Goal: Task Accomplishment & Management: Manage account settings

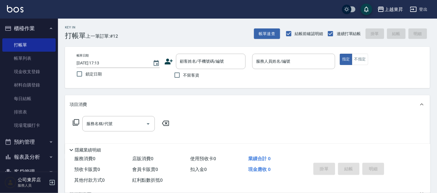
click at [199, 78] on div "不留客資" at bounding box center [205, 75] width 81 height 12
drag, startPoint x: 178, startPoint y: 73, endPoint x: 193, endPoint y: 72, distance: 15.1
click at [179, 73] on input "不留客資" at bounding box center [177, 75] width 12 height 12
checkbox input "true"
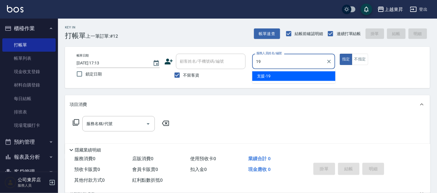
type input "支援-19"
type button "true"
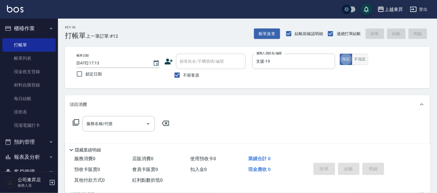
click at [362, 62] on button "不指定" at bounding box center [360, 59] width 16 height 11
click at [94, 127] on input "服務名稱/代號" at bounding box center [114, 124] width 59 height 10
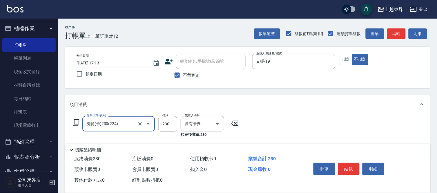
type input "洗髮(卡)230(224)"
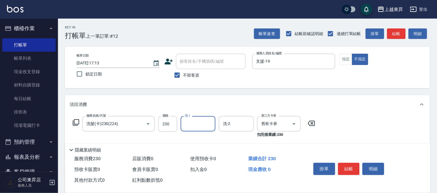
type input "5"
type input "林芯彤-20"
type input "潤絲(801)"
type input "30"
type input "林芯彤-20"
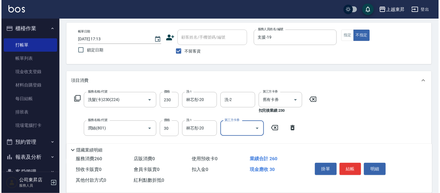
scroll to position [64, 0]
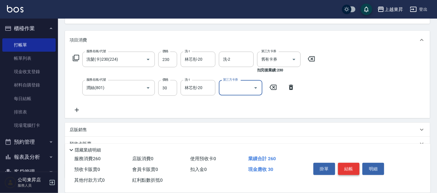
click at [357, 168] on button "結帳" at bounding box center [349, 169] width 22 height 12
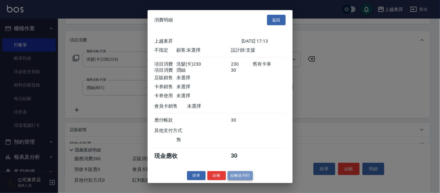
click at [234, 179] on button "結帳並列印" at bounding box center [240, 175] width 25 height 9
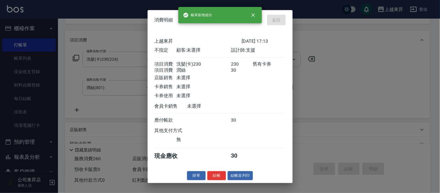
type input "[DATE] 19:59"
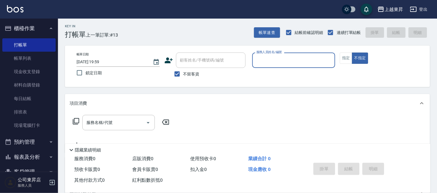
scroll to position [0, 0]
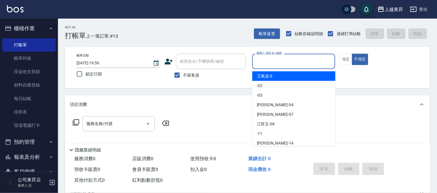
drag, startPoint x: 271, startPoint y: 62, endPoint x: 256, endPoint y: 82, distance: 24.7
click at [270, 62] on input "服務人員姓名/編號" at bounding box center [294, 61] width 78 height 10
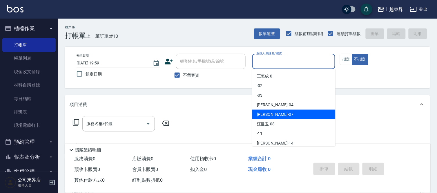
click at [266, 116] on span "[PERSON_NAME] -07" at bounding box center [275, 114] width 37 height 6
type input "[PERSON_NAME]-07"
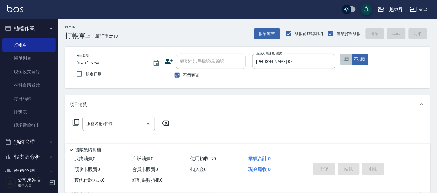
click at [347, 63] on button "指定" at bounding box center [346, 59] width 12 height 11
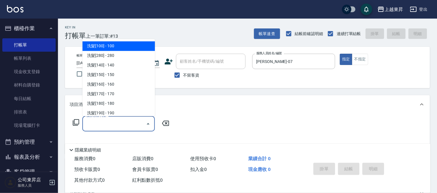
click at [122, 120] on input "服務名稱/代號" at bounding box center [114, 124] width 59 height 10
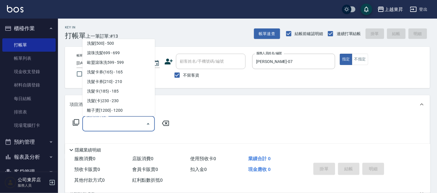
scroll to position [129, 0]
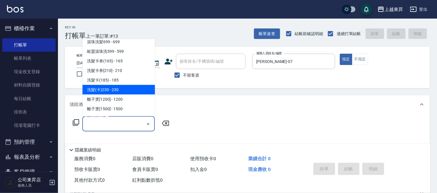
click at [113, 88] on span "洗髮(卡)230 - 230" at bounding box center [118, 90] width 73 height 10
type input "洗髮(卡)230(224)"
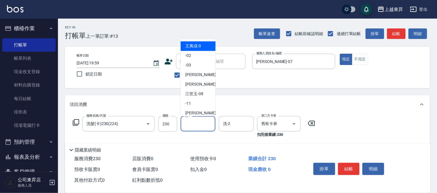
click at [198, 126] on input "洗-1" at bounding box center [198, 124] width 30 height 10
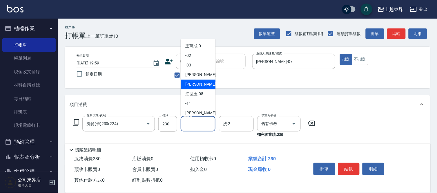
click at [196, 82] on span "[PERSON_NAME] -07" at bounding box center [203, 85] width 37 height 6
type input "[PERSON_NAME]-07"
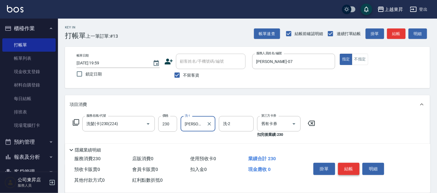
click at [349, 165] on button "結帳" at bounding box center [349, 169] width 22 height 12
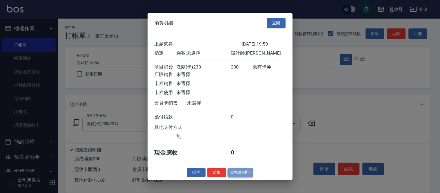
click at [244, 175] on button "結帳並列印" at bounding box center [240, 172] width 25 height 9
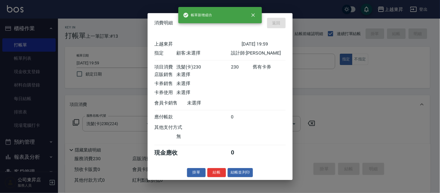
type input "[DATE] 20:06"
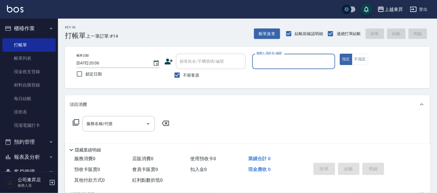
click at [275, 60] on input "服務人員姓名/編號" at bounding box center [294, 61] width 78 height 10
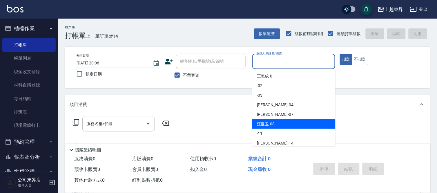
click at [278, 122] on div "[PERSON_NAME]-08" at bounding box center [294, 124] width 83 height 10
type input "[PERSON_NAME]-08"
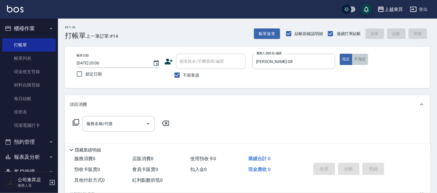
click at [359, 61] on button "不指定" at bounding box center [360, 59] width 16 height 11
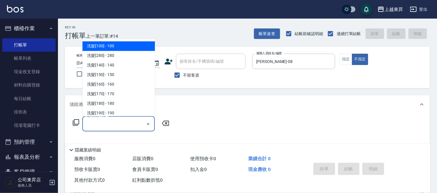
click at [126, 123] on input "服務名稱/代號" at bounding box center [114, 124] width 59 height 10
click at [120, 49] on span "洗髮[100] - 100" at bounding box center [118, 47] width 73 height 10
type input "洗髮[100](201)"
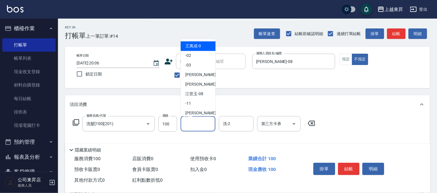
click at [197, 128] on input "洗-1" at bounding box center [198, 124] width 30 height 10
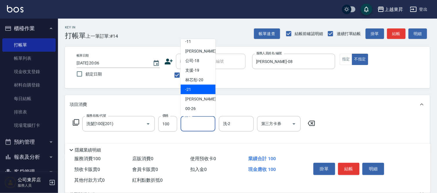
scroll to position [64, 0]
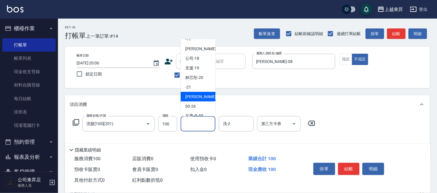
click at [199, 94] on span "[PERSON_NAME]-22" at bounding box center [203, 97] width 37 height 6
type input "[PERSON_NAME]-22"
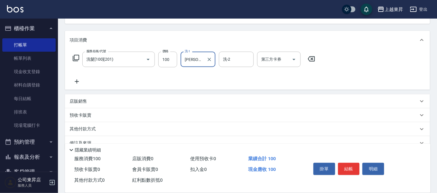
click at [75, 82] on icon at bounding box center [77, 81] width 15 height 7
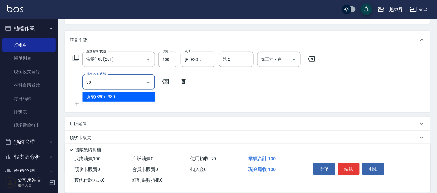
click at [125, 97] on span "剪髮(380) - 380" at bounding box center [118, 97] width 73 height 10
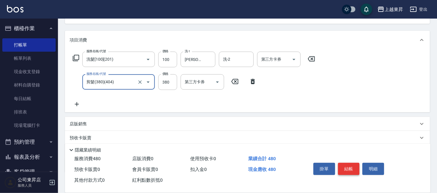
type input "剪髮(380)(404)"
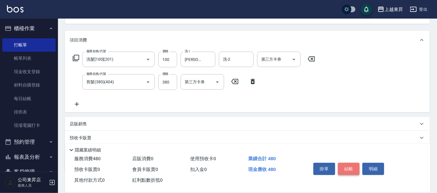
click at [349, 164] on button "結帳" at bounding box center [349, 169] width 22 height 12
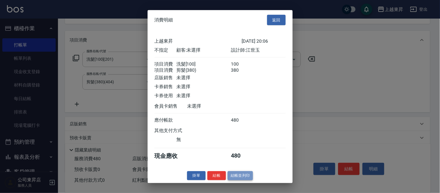
click at [239, 179] on button "結帳並列印" at bounding box center [240, 175] width 25 height 9
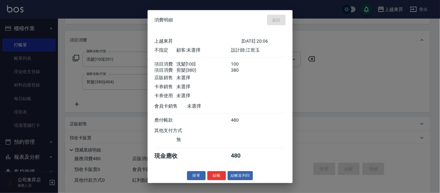
type input "[DATE] 20:09"
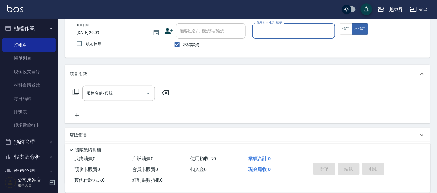
scroll to position [0, 0]
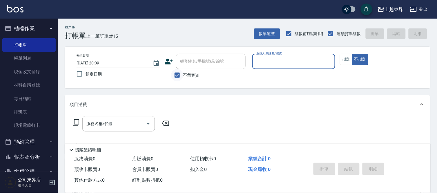
click at [176, 75] on input "不留客資" at bounding box center [177, 75] width 12 height 12
checkbox input "false"
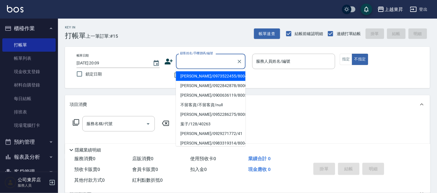
click at [200, 61] on input "顧客姓名/手機號碼/編號" at bounding box center [207, 61] width 56 height 10
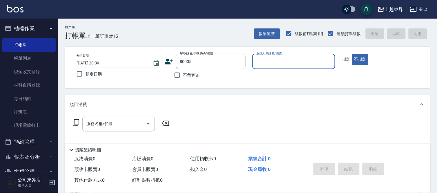
type input "[PERSON_NAME]/0932147744/80005"
type input "[PERSON_NAME]-08"
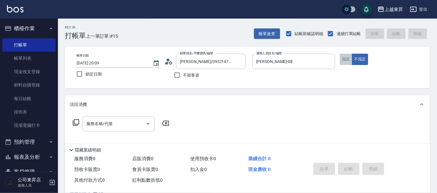
click at [345, 60] on button "指定" at bounding box center [346, 59] width 12 height 11
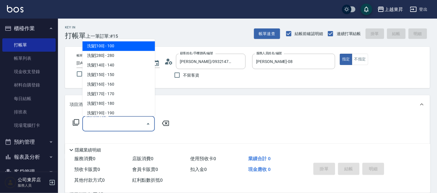
click at [124, 121] on input "服務名稱/代號" at bounding box center [114, 124] width 59 height 10
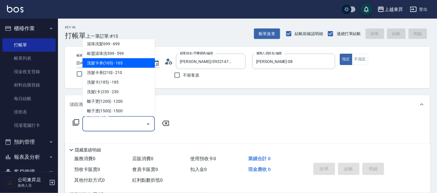
scroll to position [129, 0]
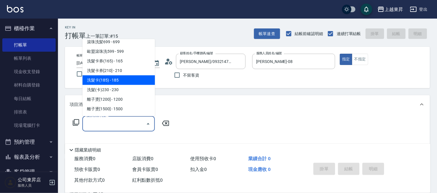
click at [115, 78] on span "洗髮卡(185) - 185" at bounding box center [118, 80] width 73 height 10
type input "洗髮卡(185)(223)"
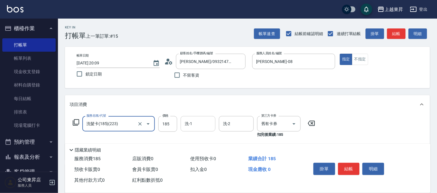
click at [197, 125] on input "洗-1" at bounding box center [198, 124] width 30 height 10
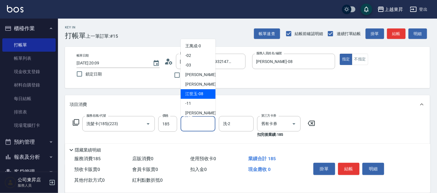
click at [197, 94] on span "[PERSON_NAME]-08" at bounding box center [194, 94] width 18 height 6
type input "[PERSON_NAME]-08"
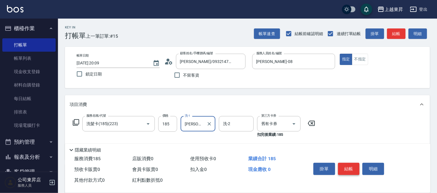
click at [349, 165] on button "結帳" at bounding box center [349, 169] width 22 height 12
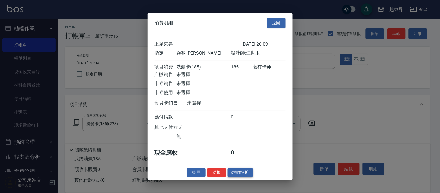
click at [235, 175] on button "結帳並列印" at bounding box center [240, 172] width 25 height 9
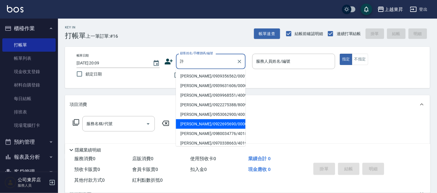
click at [195, 120] on li "[PERSON_NAME]/0922695690/00007" at bounding box center [211, 124] width 70 height 10
type input "[PERSON_NAME]/0922695690/00007"
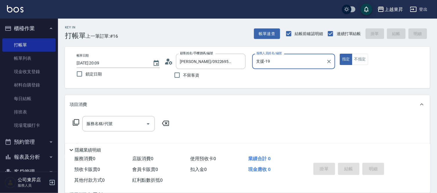
click at [278, 63] on input "支援-19" at bounding box center [289, 61] width 69 height 10
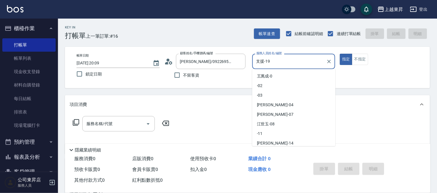
scroll to position [21, 0]
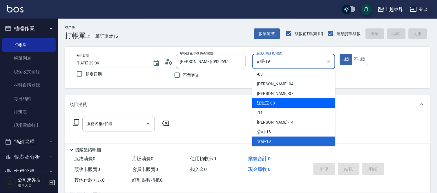
click at [276, 103] on div "[PERSON_NAME]-08" at bounding box center [294, 103] width 83 height 10
type input "[PERSON_NAME]-08"
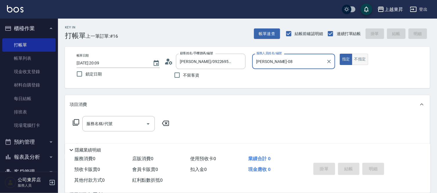
click at [366, 58] on button "不指定" at bounding box center [360, 59] width 16 height 11
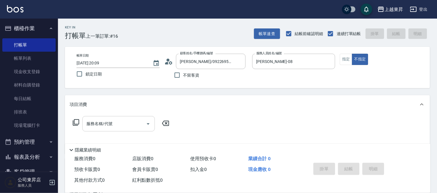
click at [109, 127] on input "服務名稱/代號" at bounding box center [114, 124] width 59 height 10
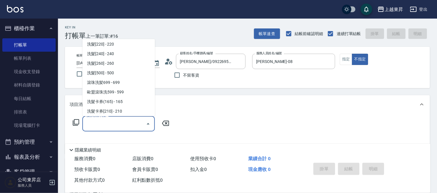
scroll to position [97, 0]
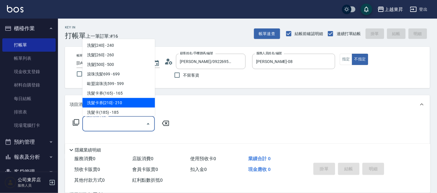
click at [121, 101] on span "洗髮卡券[210] - 210" at bounding box center [118, 103] width 73 height 10
type input "洗髮卡券[210](222)"
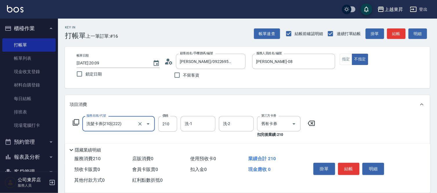
click at [192, 124] on div "洗-1 洗-1" at bounding box center [198, 123] width 35 height 15
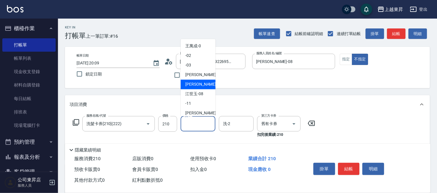
click at [199, 84] on span "[PERSON_NAME] -07" at bounding box center [203, 85] width 37 height 6
type input "[PERSON_NAME]-07"
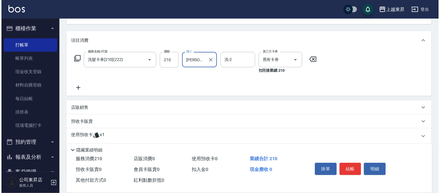
scroll to position [64, 0]
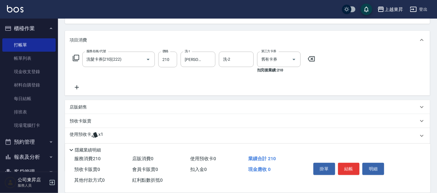
click at [76, 87] on icon at bounding box center [77, 87] width 4 height 4
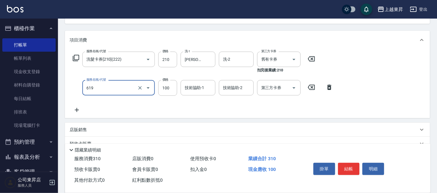
type input "[PERSON_NAME].玻酸.晶膜.水療(619)"
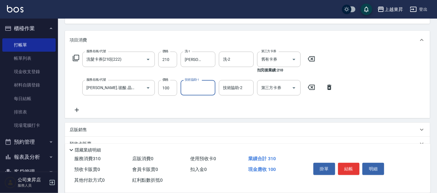
click at [189, 89] on input "技術協助-1" at bounding box center [198, 88] width 30 height 10
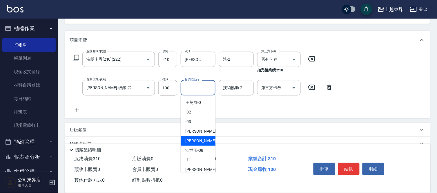
drag, startPoint x: 193, startPoint y: 139, endPoint x: 192, endPoint y: 136, distance: 3.1
click at [193, 138] on span "[PERSON_NAME] -07" at bounding box center [203, 141] width 37 height 6
type input "[PERSON_NAME]-07"
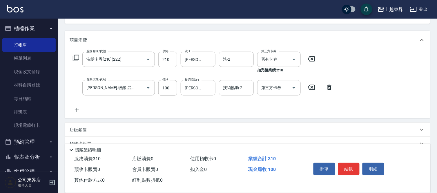
click at [77, 108] on icon at bounding box center [77, 110] width 15 height 7
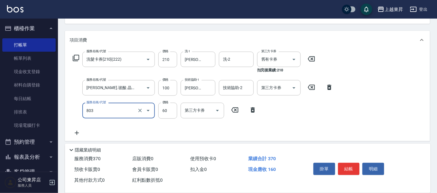
type input "吹捲(803)"
type input "100"
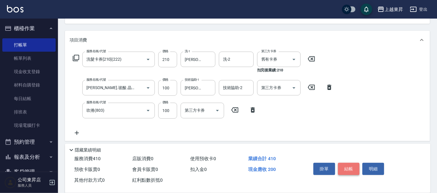
click at [355, 163] on button "結帳" at bounding box center [349, 169] width 22 height 12
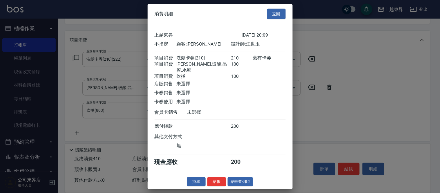
click at [248, 181] on button "結帳並列印" at bounding box center [240, 181] width 25 height 9
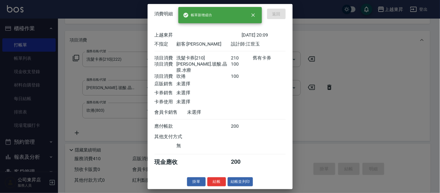
type input "[DATE] 20:10"
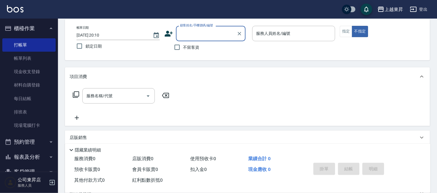
scroll to position [0, 0]
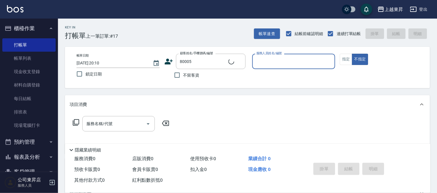
type input "[PERSON_NAME]/0932147744/80005"
type input "[PERSON_NAME]-08"
click at [351, 62] on button "指定" at bounding box center [346, 59] width 12 height 11
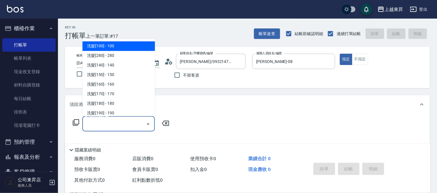
click at [115, 128] on input "服務名稱/代號" at bounding box center [114, 124] width 59 height 10
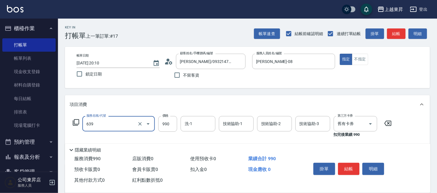
type input "(芙)蘆薈髮膜套卡(自材)(639)"
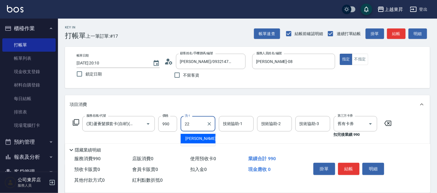
type input "[PERSON_NAME]-22"
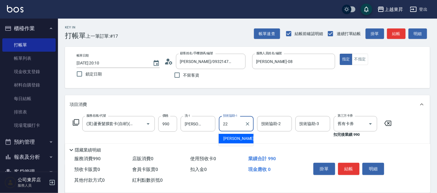
type input "[PERSON_NAME]-22"
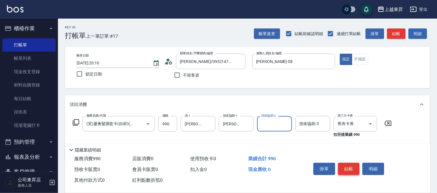
click at [344, 165] on button "結帳" at bounding box center [349, 169] width 22 height 12
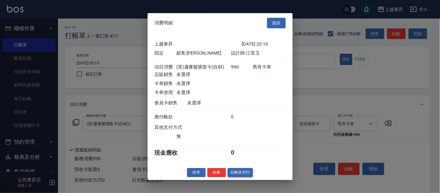
click at [235, 174] on button "結帳並列印" at bounding box center [240, 172] width 25 height 9
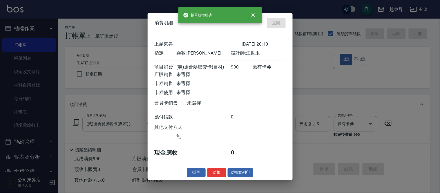
type input "[DATE] 20:12"
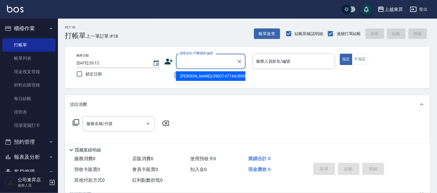
click at [194, 61] on input "顧客姓名/手機號碼/編號" at bounding box center [207, 61] width 56 height 10
type input "80005"
type input "."
type input "[PERSON_NAME]/0932147744/80005"
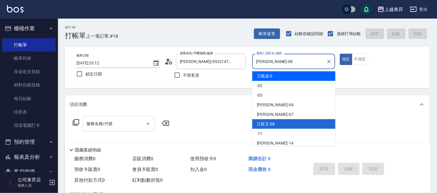
type input "[PERSON_NAME]-08"
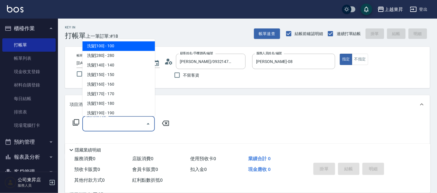
click at [94, 124] on input "服務名稱/代號" at bounding box center [114, 124] width 59 height 10
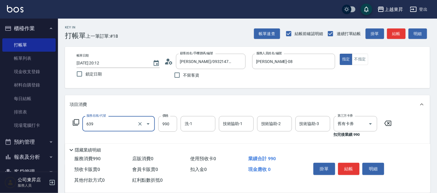
type input "(芙)蘆薈髮膜套卡(自材)(639)"
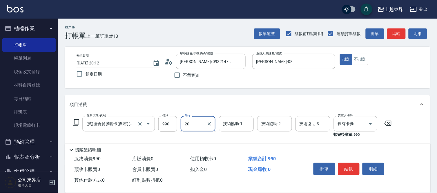
type input "林芯彤-20"
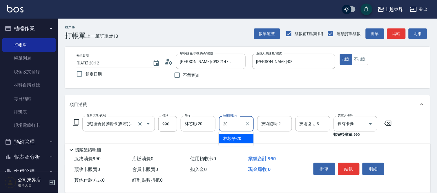
type input "林芯彤-20"
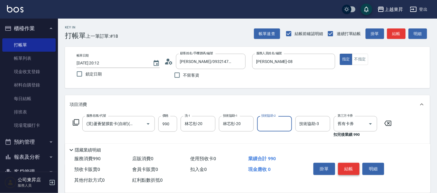
click at [348, 167] on button "結帳" at bounding box center [349, 169] width 22 height 12
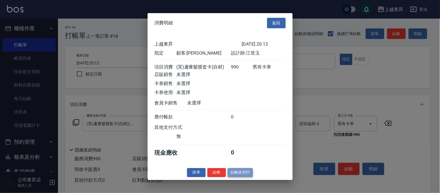
click at [248, 177] on button "結帳並列印" at bounding box center [240, 172] width 25 height 9
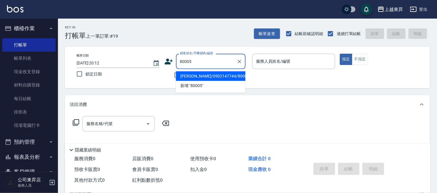
type input "[PERSON_NAME]/0932147744/80005"
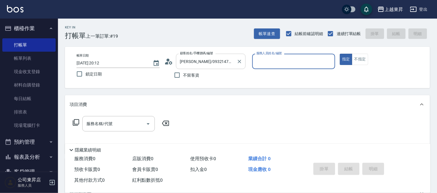
type input "[PERSON_NAME]-08"
click at [110, 126] on div "服務名稱/代號 服務名稱/代號" at bounding box center [118, 123] width 73 height 15
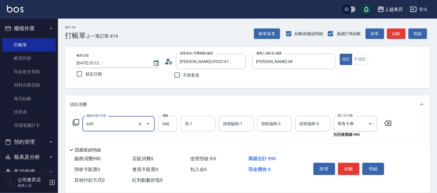
type input "(芙)蘆薈髮膜套卡(自材)(639)"
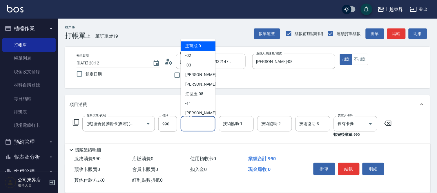
drag, startPoint x: 196, startPoint y: 127, endPoint x: 202, endPoint y: 107, distance: 20.5
click at [197, 125] on input "洗-1" at bounding box center [198, 124] width 30 height 10
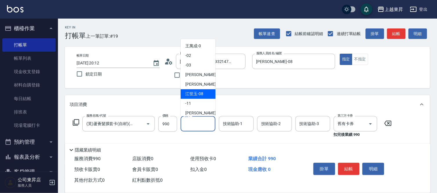
click at [195, 91] on span "[PERSON_NAME]-08" at bounding box center [194, 94] width 18 height 6
type input "[PERSON_NAME]-08"
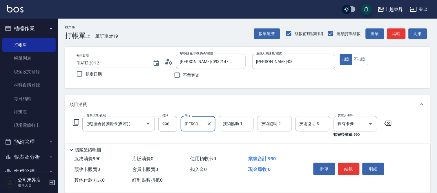
click at [236, 123] on div "技術協助-1 技術協助-1" at bounding box center [236, 123] width 35 height 15
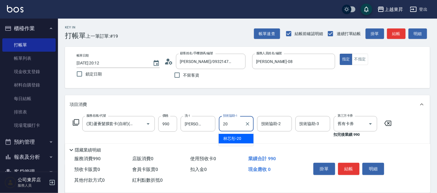
type input "林芯彤-20"
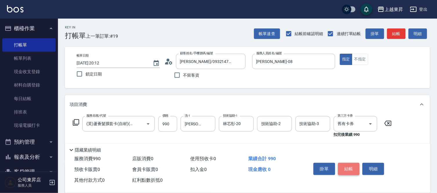
click at [354, 163] on button "結帳" at bounding box center [349, 169] width 22 height 12
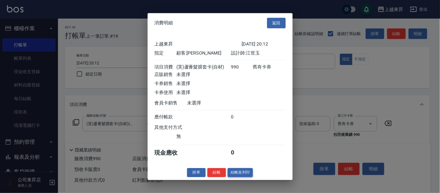
click at [248, 175] on button "結帳並列印" at bounding box center [240, 172] width 25 height 9
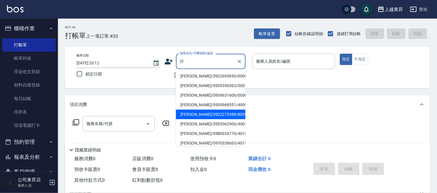
click at [198, 113] on li "[PERSON_NAME]/0922275388/80099" at bounding box center [211, 115] width 70 height 10
type input "[PERSON_NAME]/0922275388/80099"
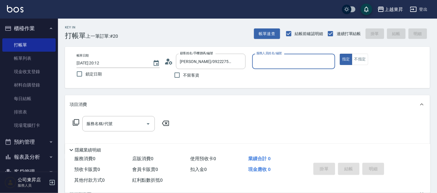
type input "[PERSON_NAME]-08"
click at [130, 122] on input "服務名稱/代號" at bounding box center [114, 124] width 59 height 10
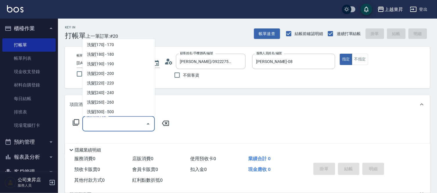
scroll to position [97, 0]
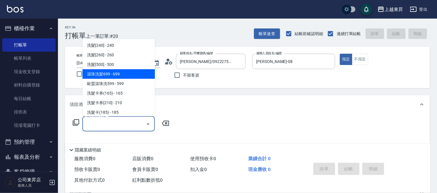
click at [126, 74] on span "滾珠洗髪699 - 699" at bounding box center [118, 74] width 73 height 10
type input "滾珠洗髪699(214)"
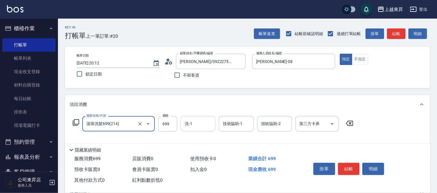
click at [194, 127] on input "洗-1" at bounding box center [198, 124] width 30 height 10
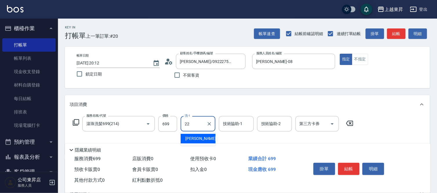
type input "[PERSON_NAME]-22"
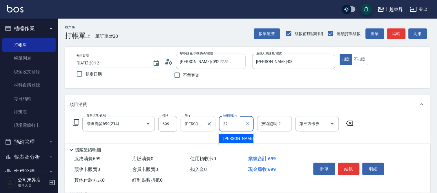
type input "[PERSON_NAME]-22"
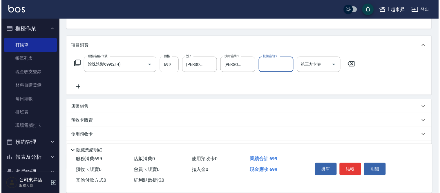
scroll to position [64, 0]
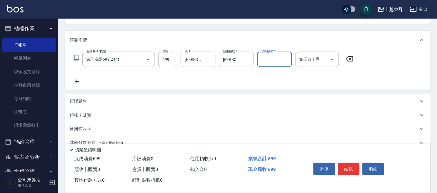
click at [76, 84] on icon at bounding box center [77, 81] width 15 height 7
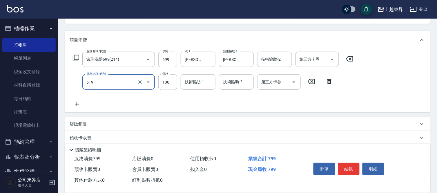
type input "[PERSON_NAME].玻酸.晶膜.水療(619)"
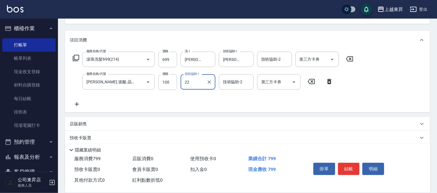
type input "[PERSON_NAME]-22"
click at [170, 60] on input "699" at bounding box center [167, 60] width 19 height 16
click at [172, 60] on input "699" at bounding box center [167, 60] width 19 height 16
type input "700"
click at [344, 167] on button "結帳" at bounding box center [349, 169] width 22 height 12
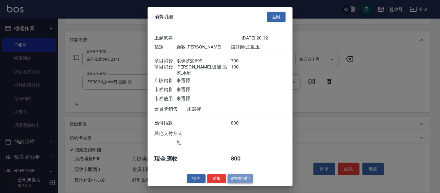
click at [243, 178] on button "結帳並列印" at bounding box center [240, 178] width 25 height 9
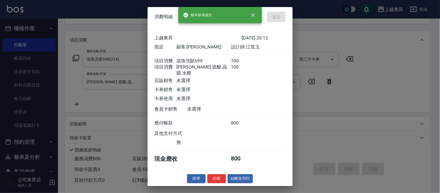
type input "[DATE] 20:13"
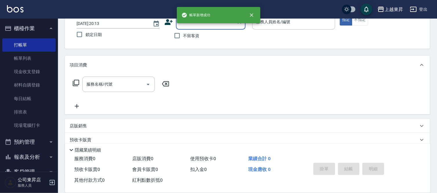
scroll to position [24, 0]
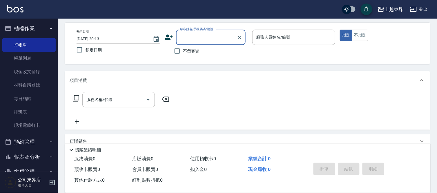
click at [197, 36] on input "顧客姓名/手機號碼/編號" at bounding box center [207, 37] width 56 height 10
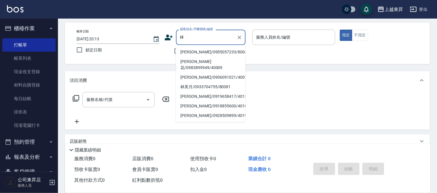
click at [186, 51] on li "[PERSON_NAME]/0955057233/80042" at bounding box center [211, 52] width 70 height 10
type input "[PERSON_NAME]/0955057233/80042"
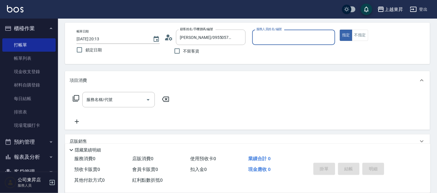
type input "[PERSON_NAME]-08"
click at [131, 100] on input "服務名稱/代號" at bounding box center [114, 100] width 59 height 10
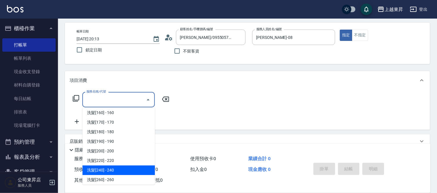
scroll to position [97, 0]
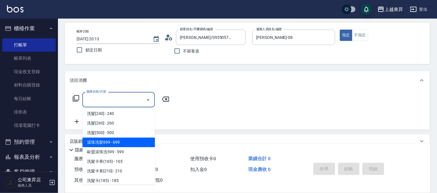
click at [125, 143] on span "滾珠洗髪699 - 699" at bounding box center [118, 143] width 73 height 10
type input "滾珠洗髪699(214)"
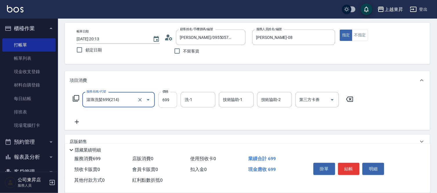
click at [166, 96] on input "699" at bounding box center [167, 100] width 19 height 16
type input "700"
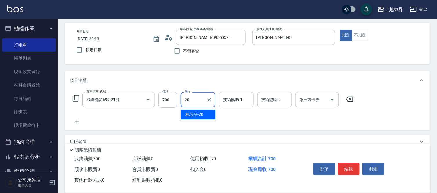
type input "林芯彤-20"
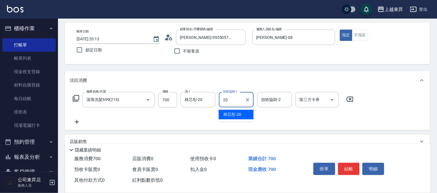
type input "林芯彤-20"
click at [73, 121] on icon at bounding box center [77, 121] width 15 height 7
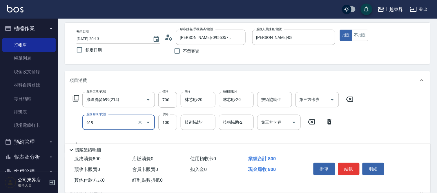
type input "[PERSON_NAME].玻酸.晶膜.水療(619)"
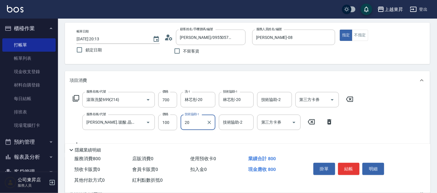
type input "林芯彤-20"
click at [349, 163] on button "結帳" at bounding box center [349, 169] width 22 height 12
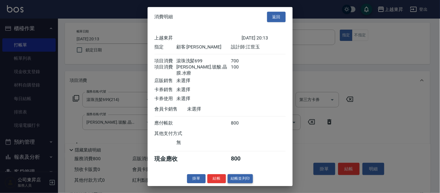
click at [233, 179] on button "結帳並列印" at bounding box center [240, 178] width 25 height 9
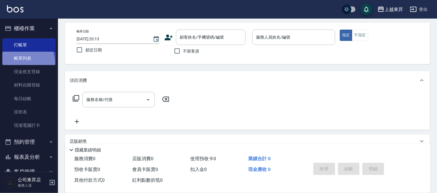
drag, startPoint x: 15, startPoint y: 64, endPoint x: 18, endPoint y: 63, distance: 3.2
click at [15, 64] on link "帳單列表" at bounding box center [28, 58] width 53 height 13
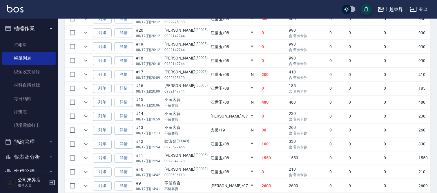
scroll to position [161, 0]
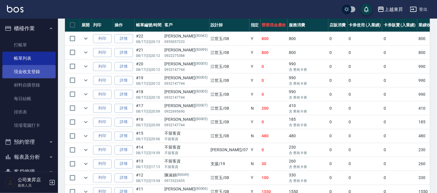
click at [26, 72] on link "現金收支登錄" at bounding box center [28, 71] width 53 height 13
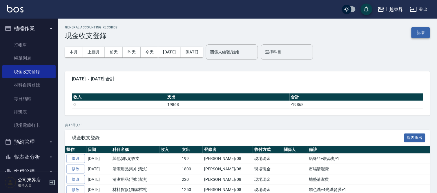
click at [425, 34] on button "新增" at bounding box center [421, 32] width 19 height 11
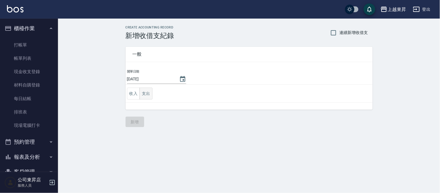
click at [142, 97] on button "支出" at bounding box center [146, 94] width 13 height 12
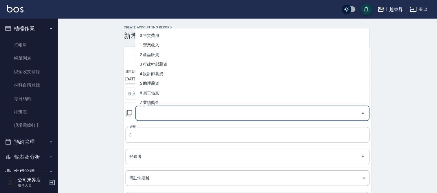
drag, startPoint x: 139, startPoint y: 112, endPoint x: 147, endPoint y: 111, distance: 8.8
click at [139, 113] on input "科目" at bounding box center [248, 113] width 221 height 10
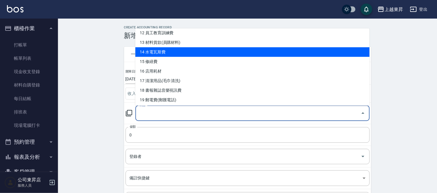
scroll to position [129, 0]
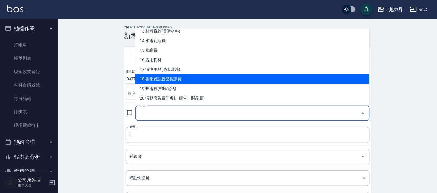
click at [180, 79] on li "18 書報雜誌音樂視訊費" at bounding box center [253, 79] width 235 height 10
type input "18 書報雜誌音樂視訊費"
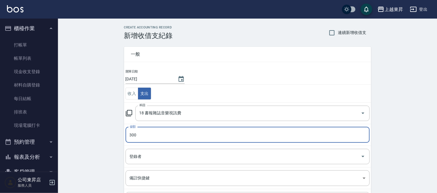
type input "300"
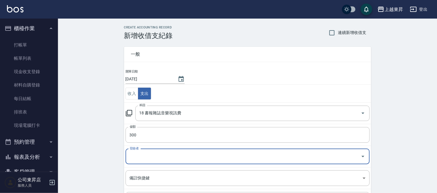
click at [147, 161] on input "登錄者" at bounding box center [243, 157] width 230 height 10
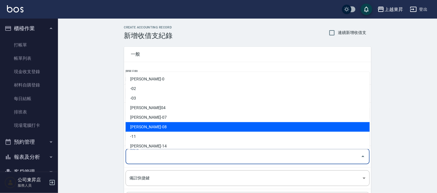
click at [147, 125] on li "[PERSON_NAME]-08" at bounding box center [248, 127] width 244 height 10
type input "[PERSON_NAME]-08"
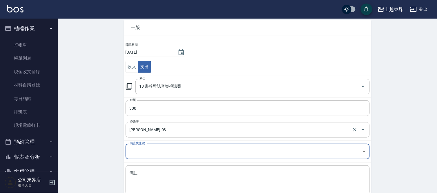
scroll to position [63, 0]
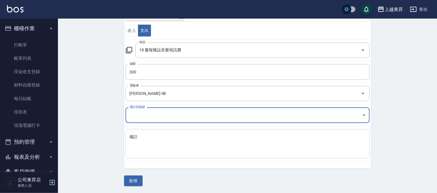
click at [139, 138] on textarea "備註" at bounding box center [248, 144] width 236 height 20
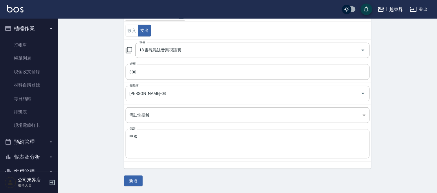
click at [139, 137] on textarea "中國" at bounding box center [248, 144] width 236 height 20
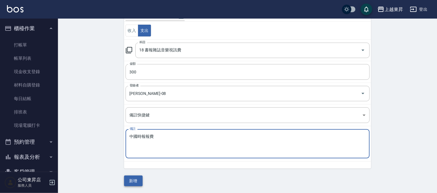
type textarea "中國時報報費"
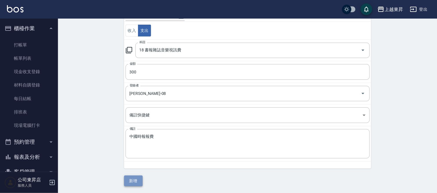
click at [140, 180] on button "新增" at bounding box center [133, 181] width 19 height 11
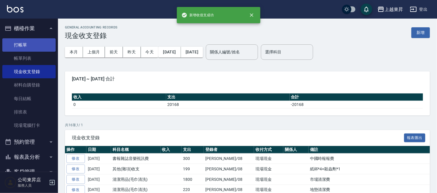
click at [14, 43] on link "打帳單" at bounding box center [28, 44] width 53 height 13
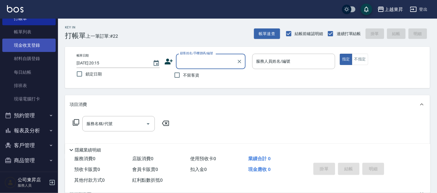
scroll to position [29, 0]
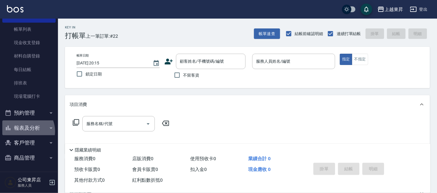
click at [25, 131] on button "報表及分析" at bounding box center [28, 127] width 53 height 15
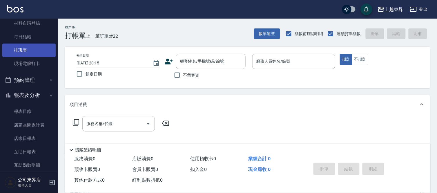
scroll to position [158, 0]
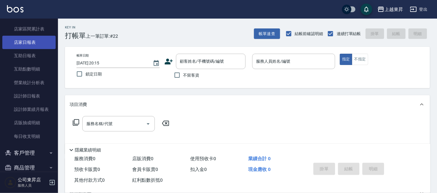
click at [23, 43] on link "店家日報表" at bounding box center [28, 42] width 53 height 13
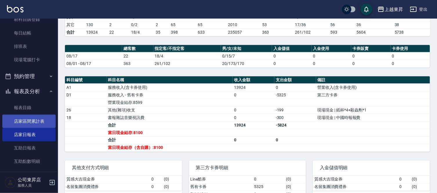
scroll to position [61, 0]
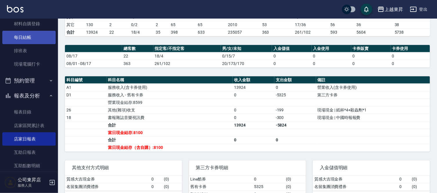
click at [24, 39] on link "每日結帳" at bounding box center [28, 37] width 53 height 13
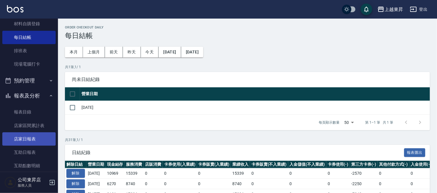
click at [33, 144] on link "店家日報表" at bounding box center [28, 138] width 53 height 13
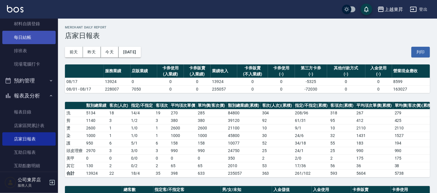
click at [26, 39] on link "每日結帳" at bounding box center [28, 37] width 53 height 13
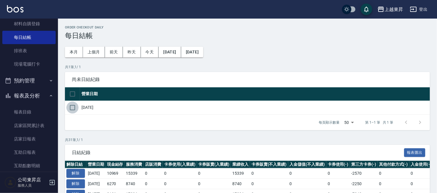
click at [78, 110] on input "checkbox" at bounding box center [72, 108] width 12 height 12
checkbox input "true"
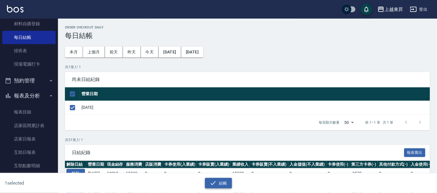
click at [227, 186] on button "結帳" at bounding box center [218, 183] width 27 height 11
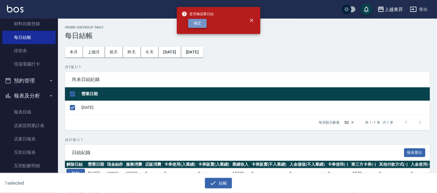
click at [201, 27] on button "確定" at bounding box center [197, 23] width 19 height 9
checkbox input "false"
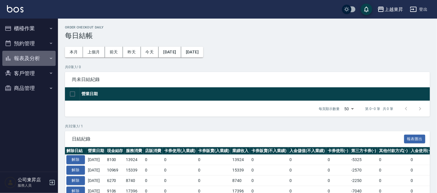
click at [16, 56] on button "報表及分析" at bounding box center [28, 58] width 53 height 15
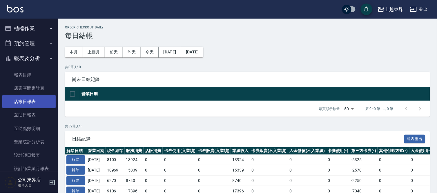
click at [30, 100] on link "店家日報表" at bounding box center [28, 101] width 53 height 13
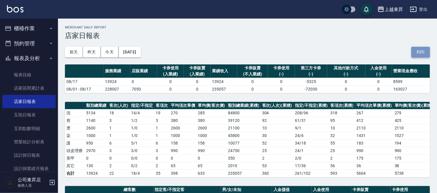
click at [419, 50] on button "列印" at bounding box center [421, 52] width 19 height 11
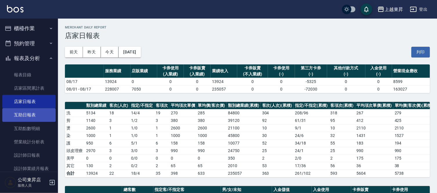
click at [26, 111] on link "互助日報表" at bounding box center [28, 114] width 53 height 13
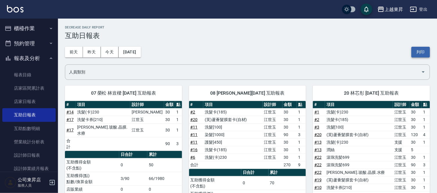
click at [428, 52] on button "列印" at bounding box center [421, 52] width 19 height 11
click at [17, 154] on link "設計師日報表" at bounding box center [28, 155] width 53 height 13
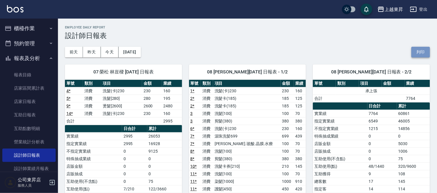
click at [423, 49] on button "列印" at bounding box center [421, 52] width 19 height 11
